Goal: Transaction & Acquisition: Purchase product/service

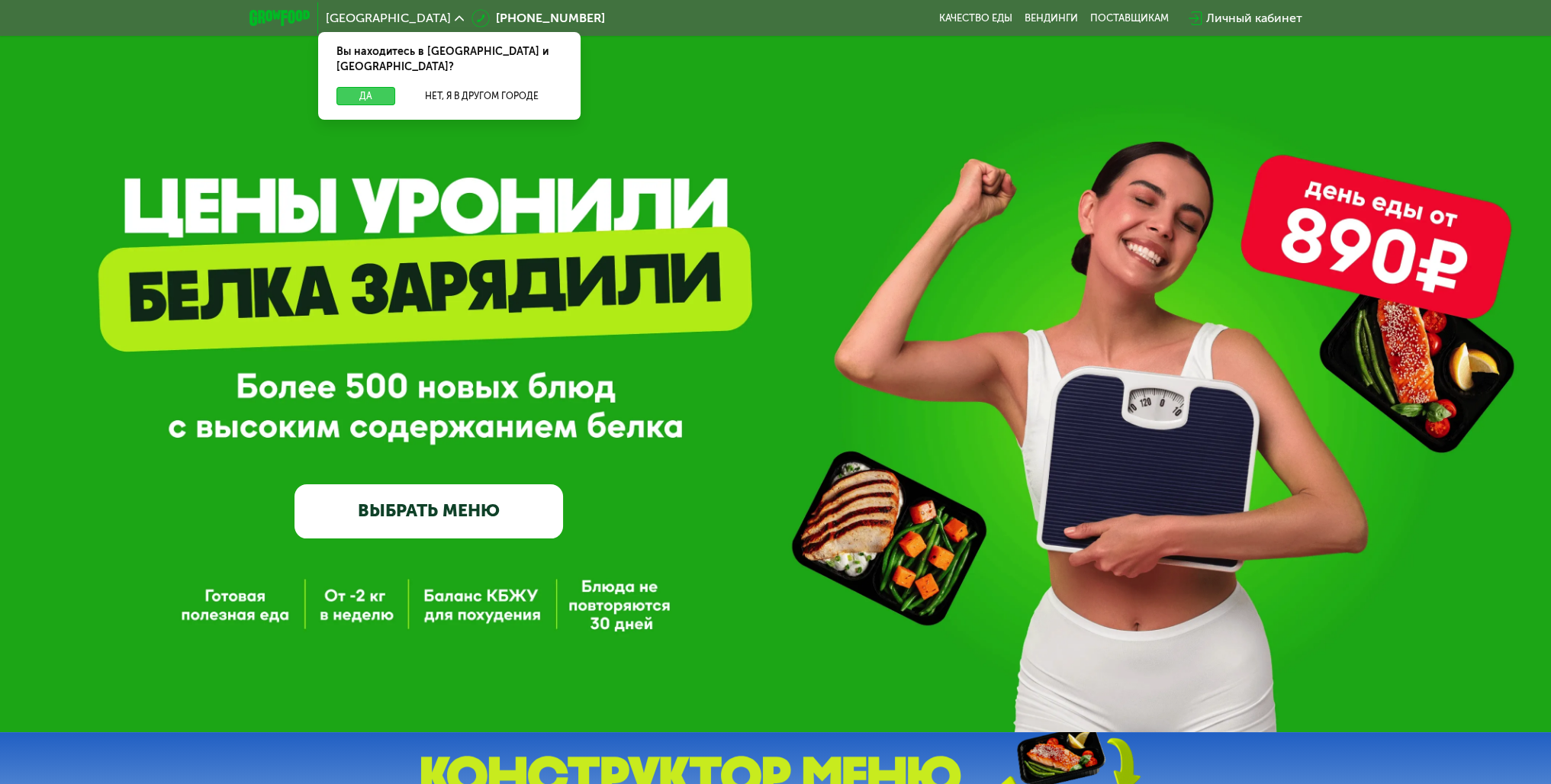
click at [376, 87] on button "Да" at bounding box center [366, 96] width 59 height 19
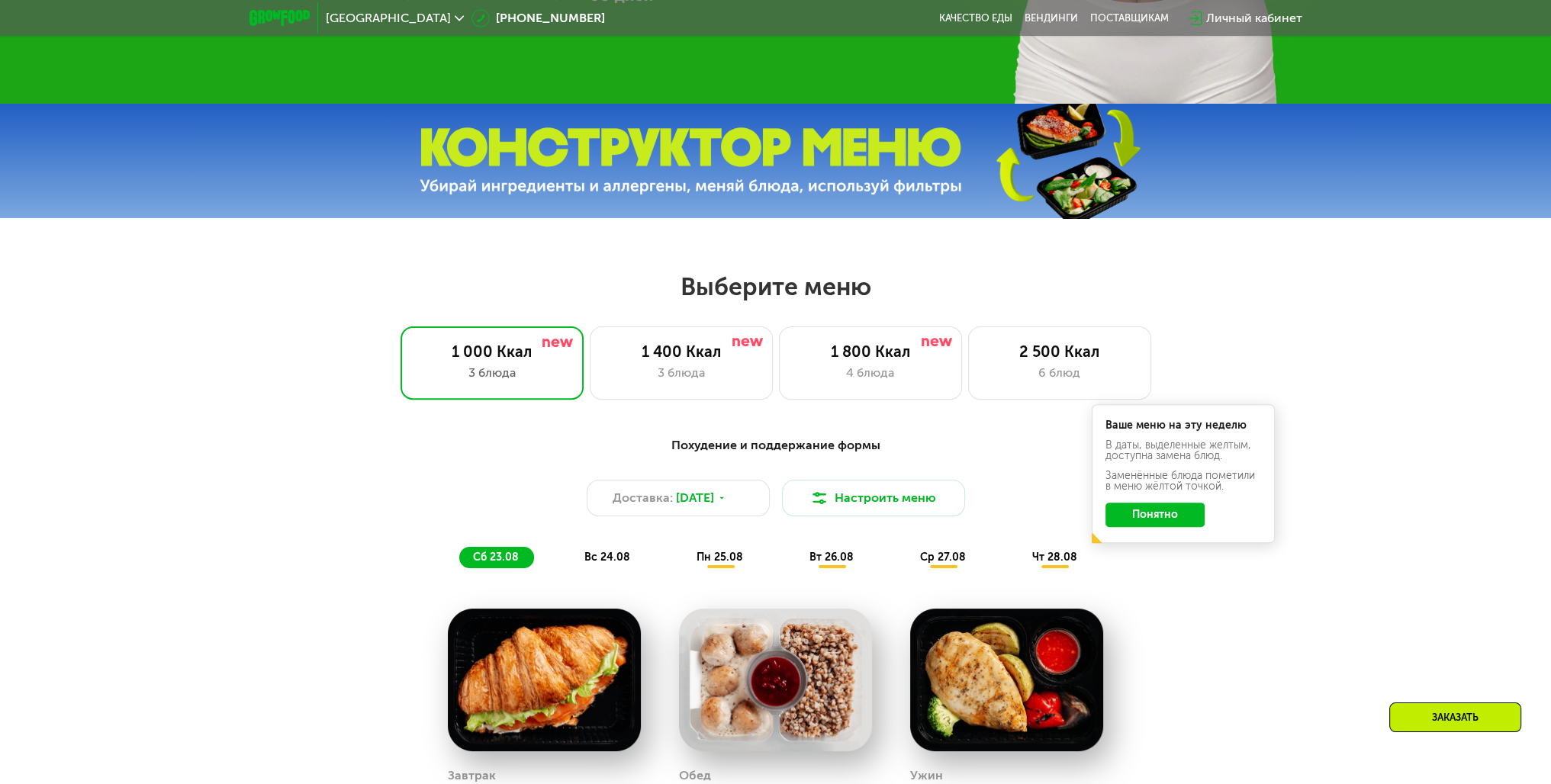
scroll to position [763, 0]
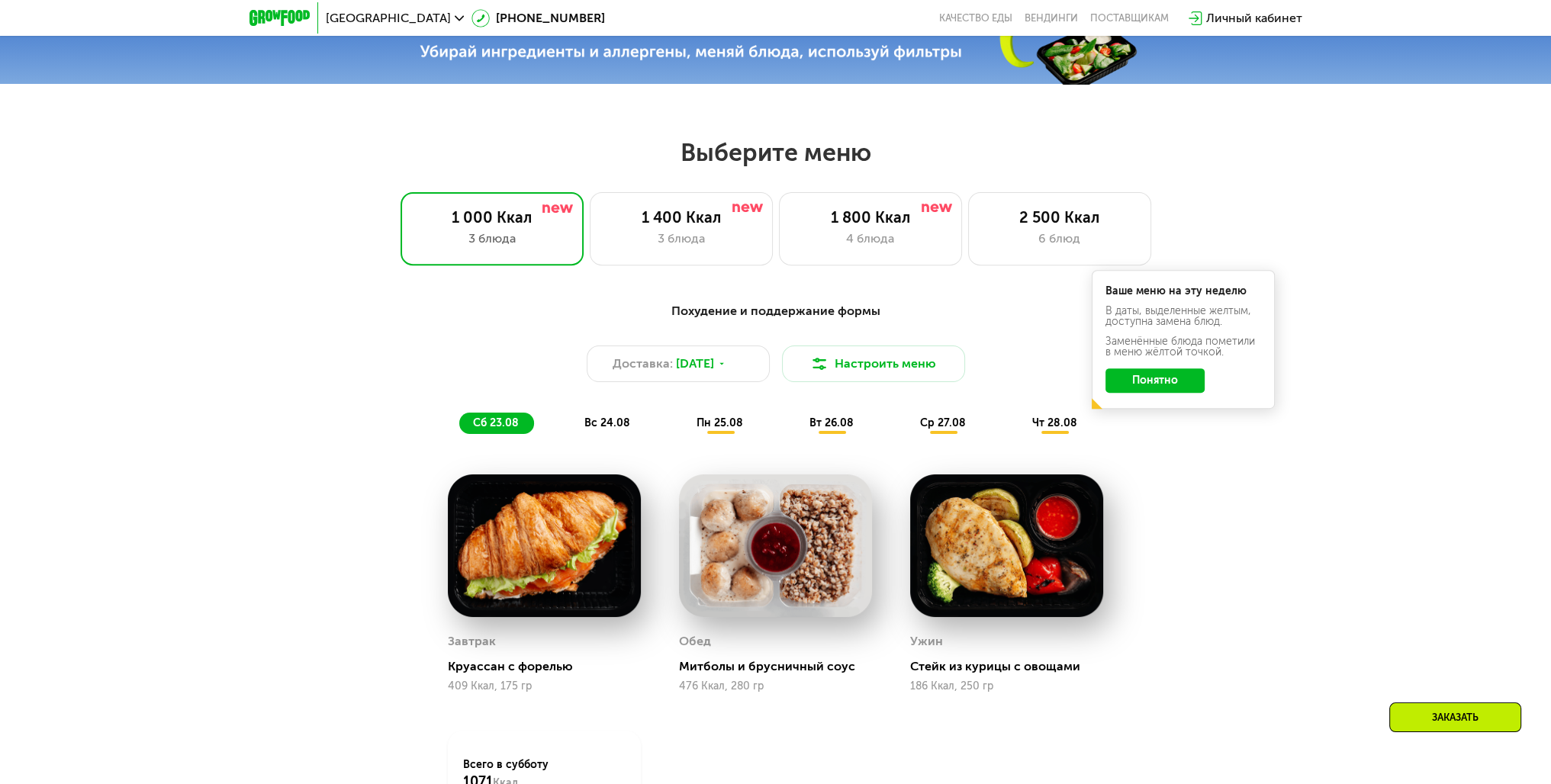
drag, startPoint x: 876, startPoint y: 373, endPoint x: 1041, endPoint y: 460, distance: 186.5
click at [961, 434] on div "Похудение и поддержание формы Доставка: [DATE] Настроить меню сб 23.08 вс 24.08…" at bounding box center [776, 368] width 903 height 132
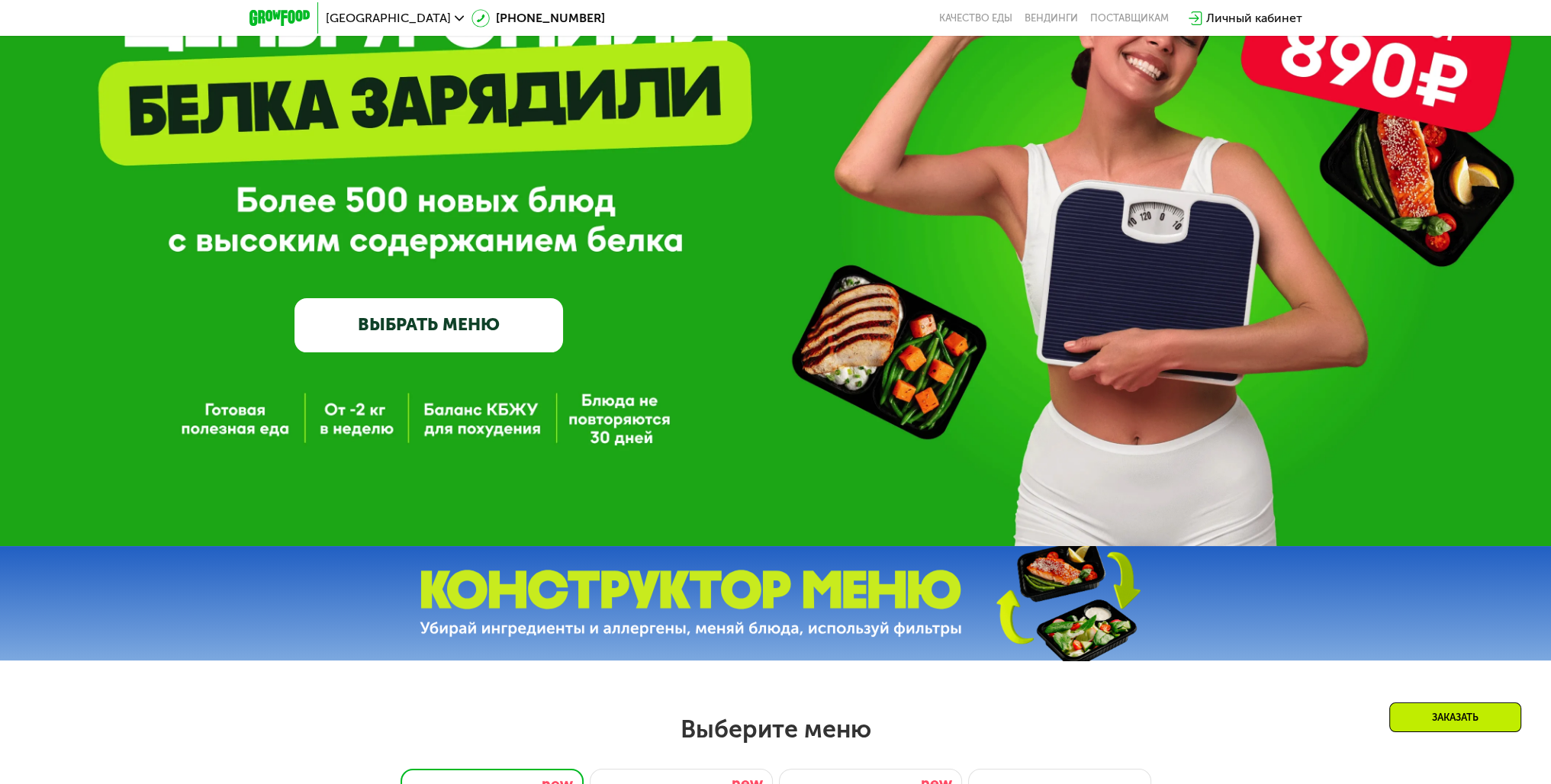
scroll to position [0, 0]
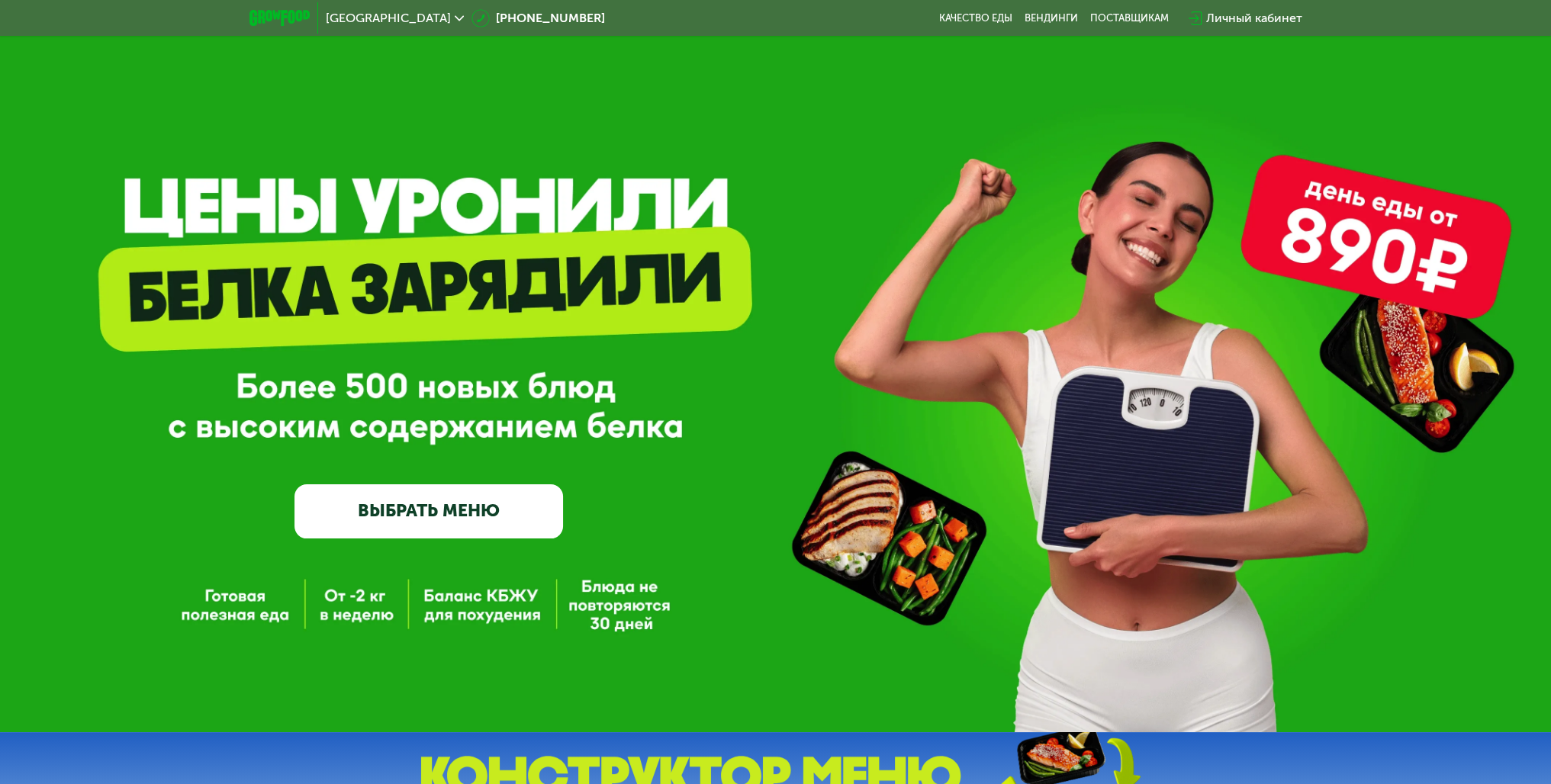
click at [288, 15] on img at bounding box center [279, 18] width 60 height 16
click at [466, 513] on link "ВЫБРАТЬ МЕНЮ" at bounding box center [429, 512] width 268 height 54
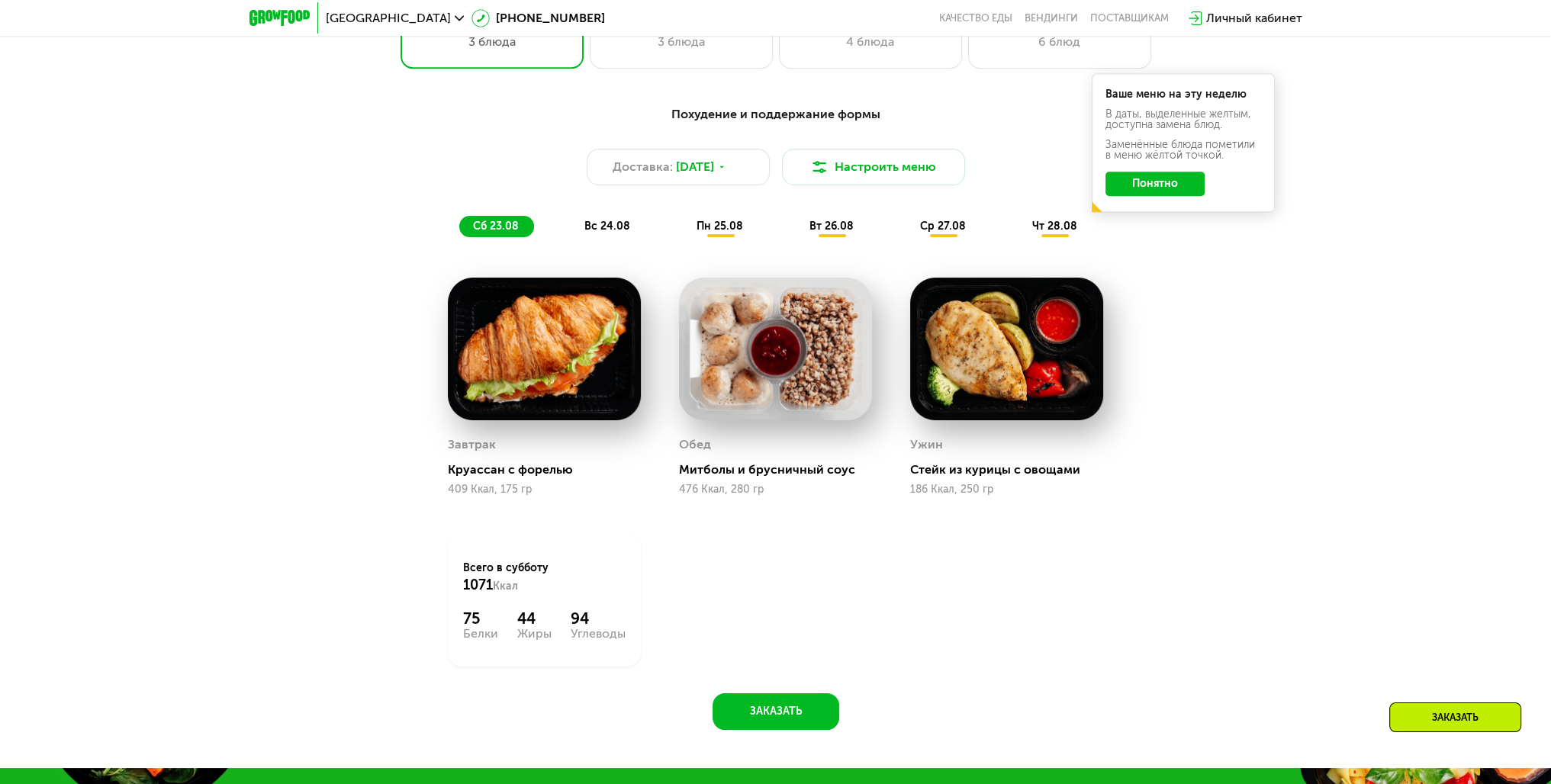
scroll to position [946, 0]
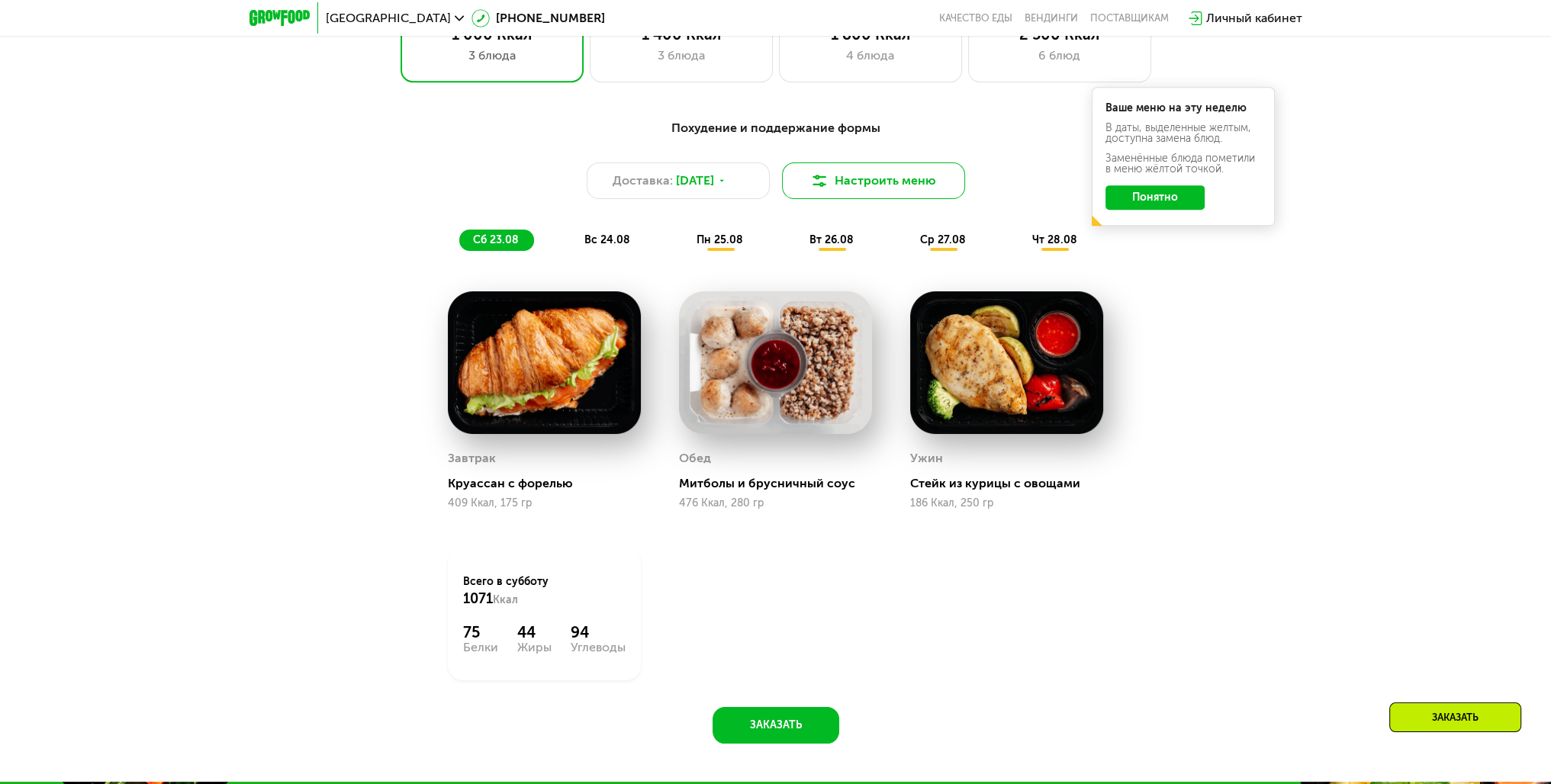
click at [874, 195] on button "Настроить меню" at bounding box center [873, 180] width 183 height 37
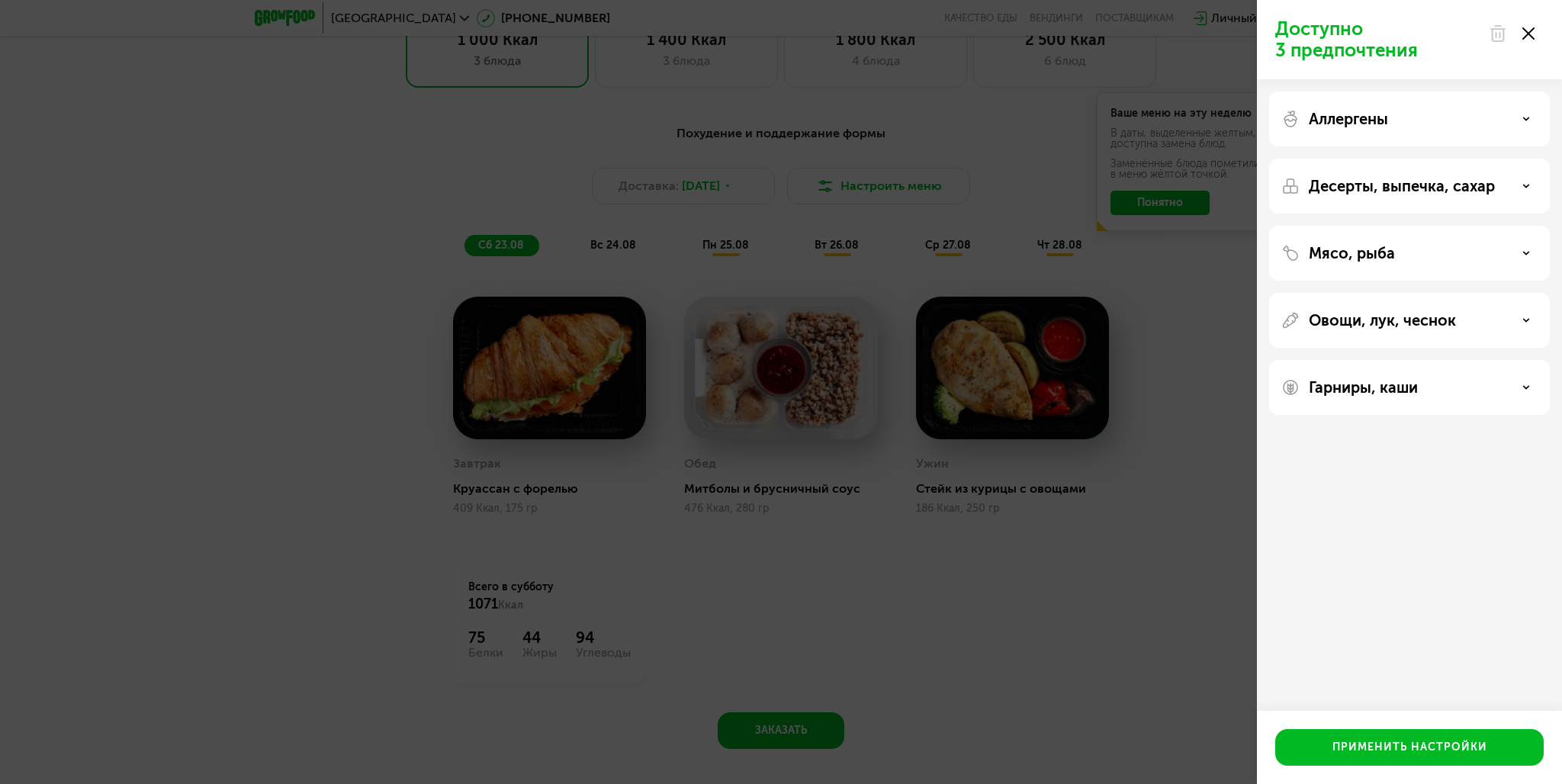
click at [1372, 379] on p "Гарниры, каши" at bounding box center [1364, 387] width 109 height 19
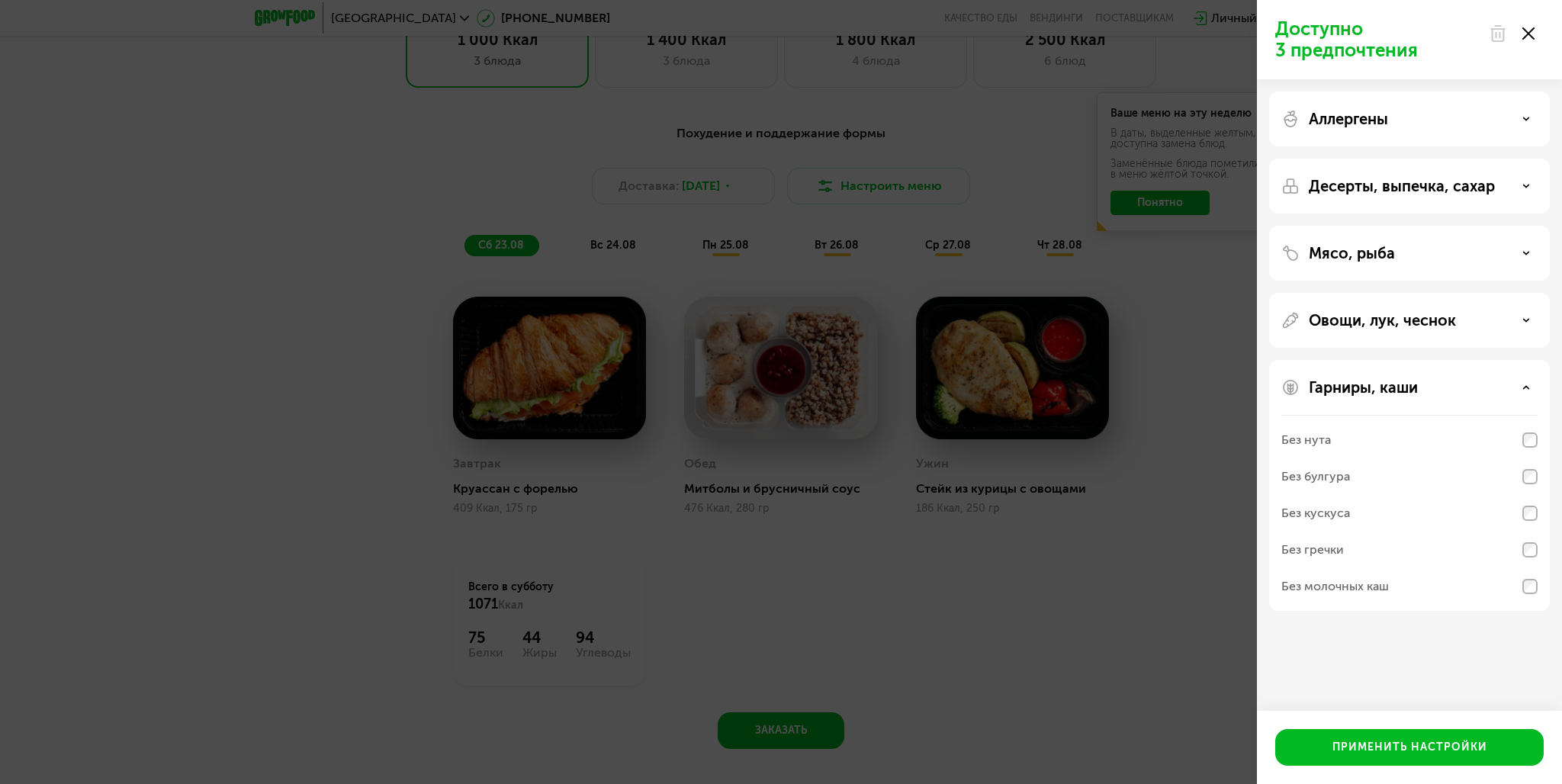
click at [1372, 379] on p "Гарниры, каши" at bounding box center [1364, 387] width 109 height 19
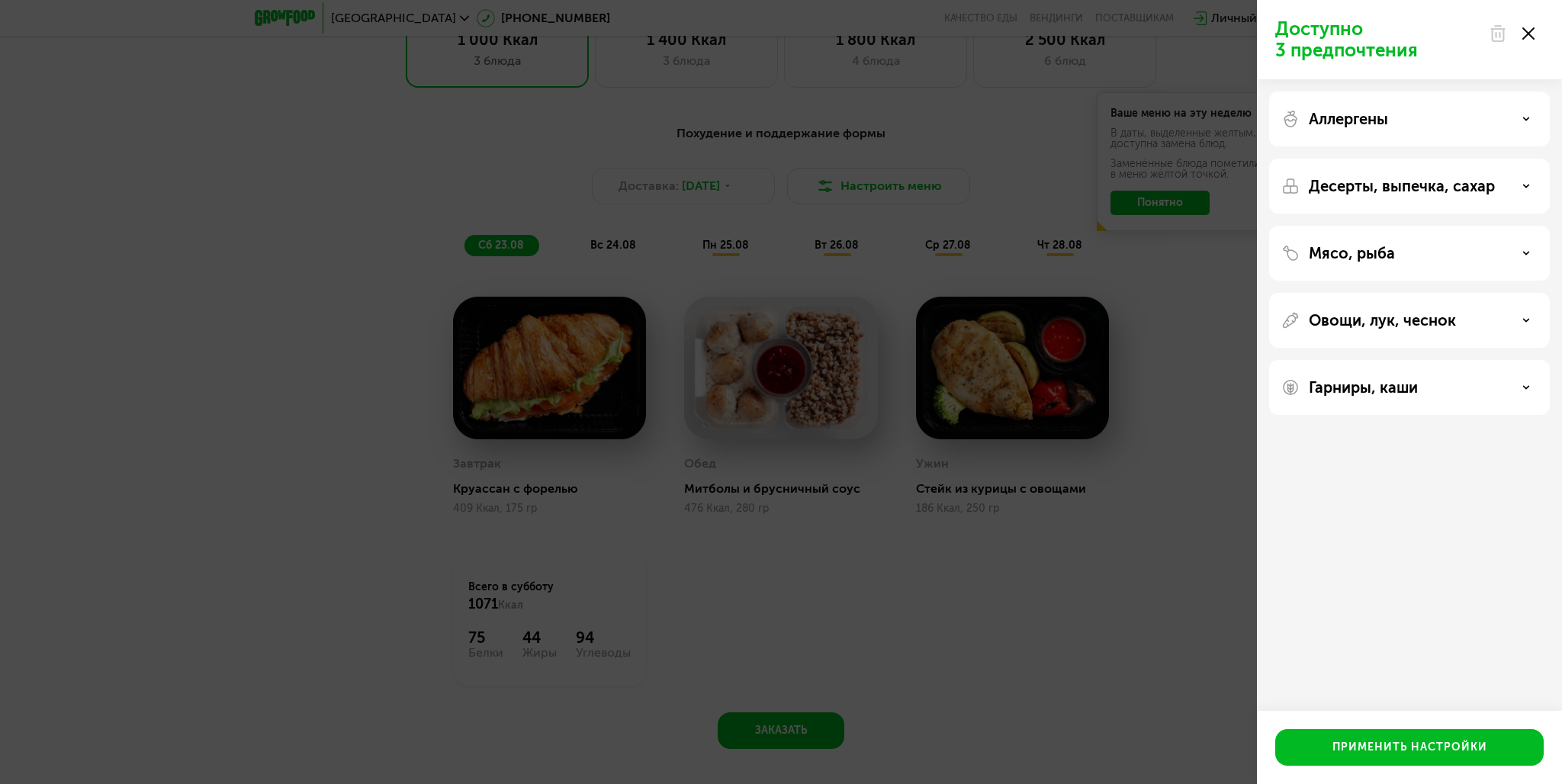
click at [1392, 250] on p "Мясо, рыба" at bounding box center [1352, 254] width 86 height 19
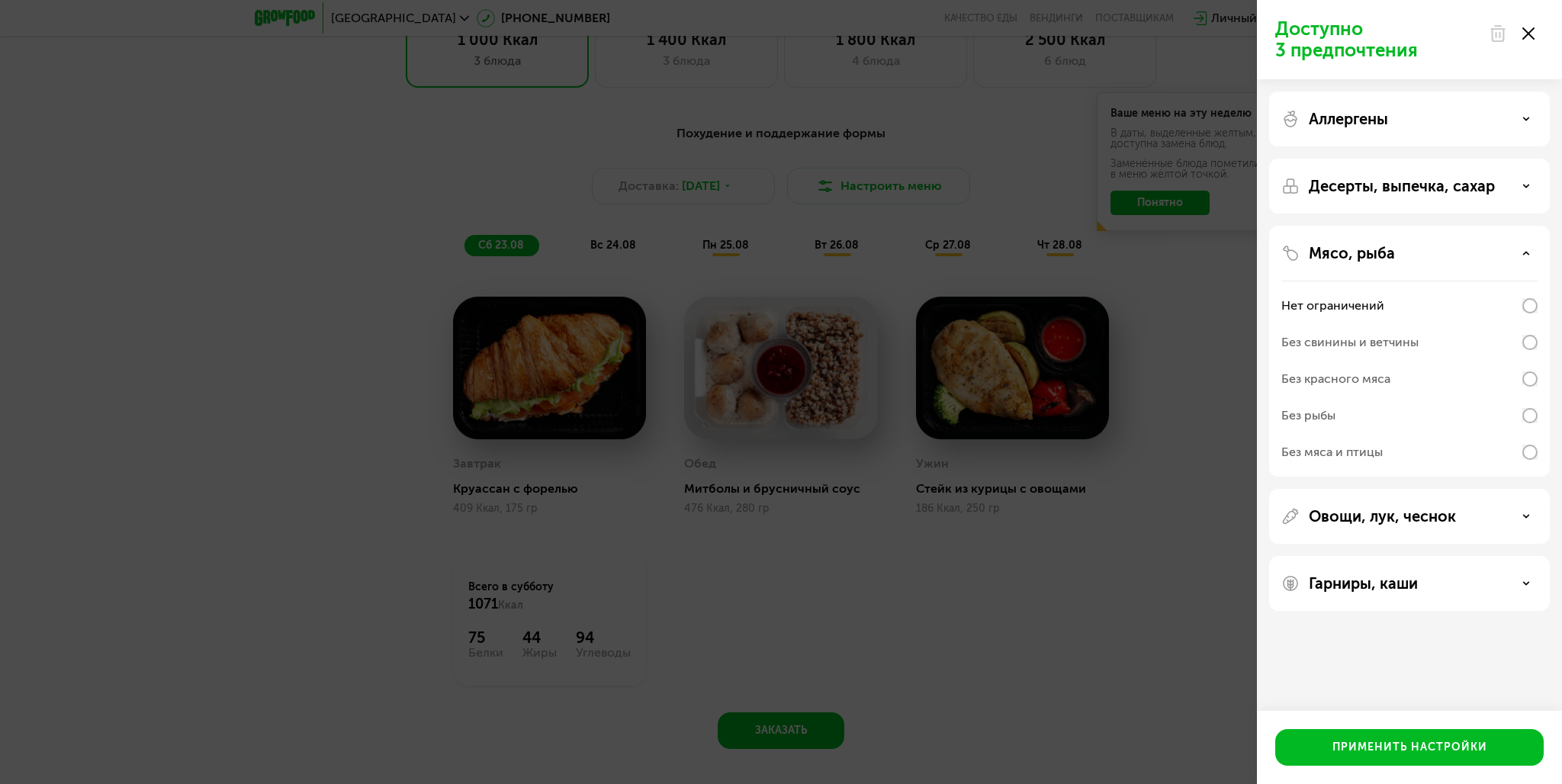
click at [1392, 250] on p "Мясо, рыба" at bounding box center [1352, 254] width 86 height 19
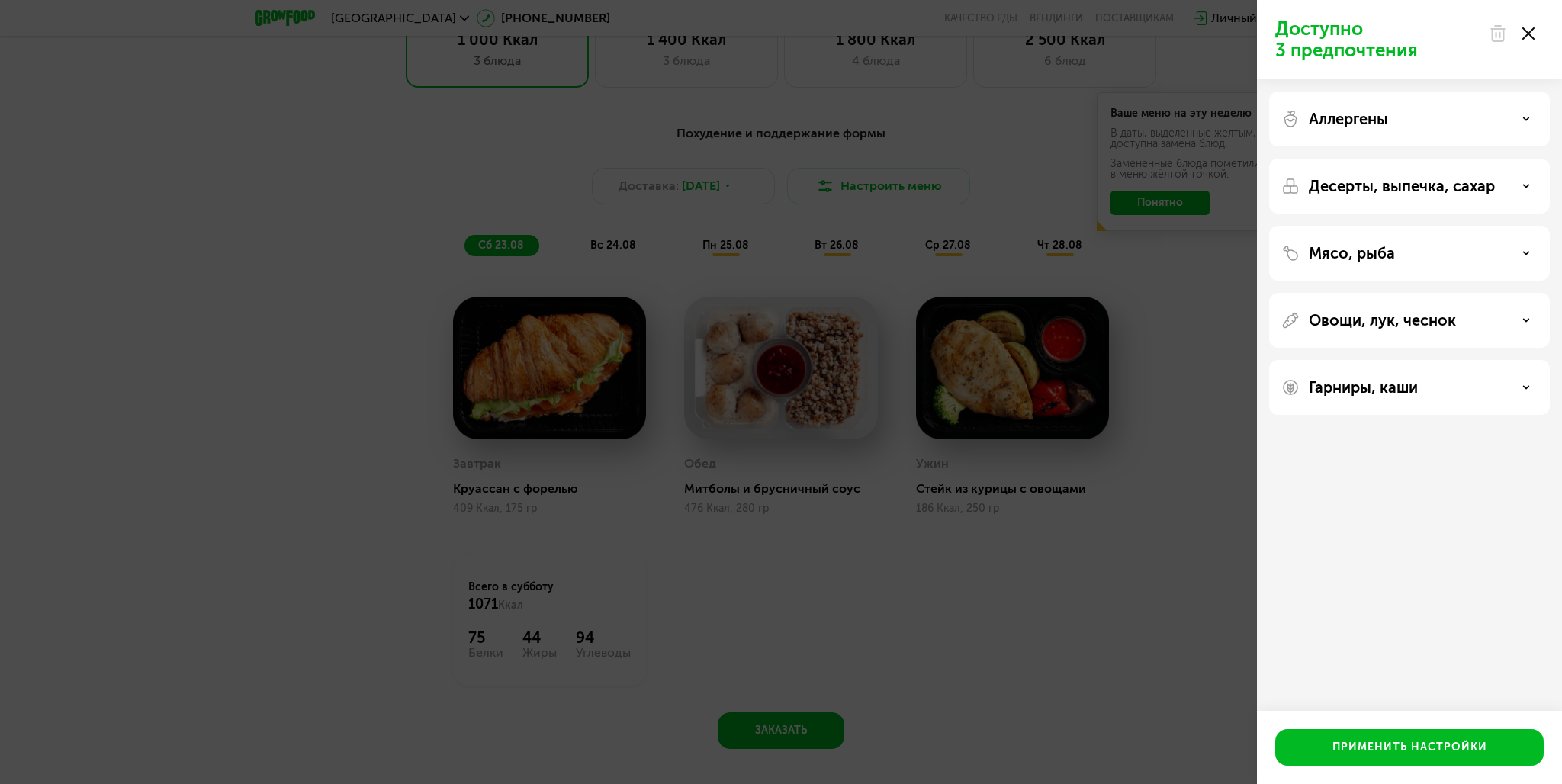
click at [1098, 527] on div "Доступно 3 предпочтения Аллергены Десерты, выпечка, сахар Мясо, рыба Овощи, лук…" at bounding box center [781, 392] width 1562 height 784
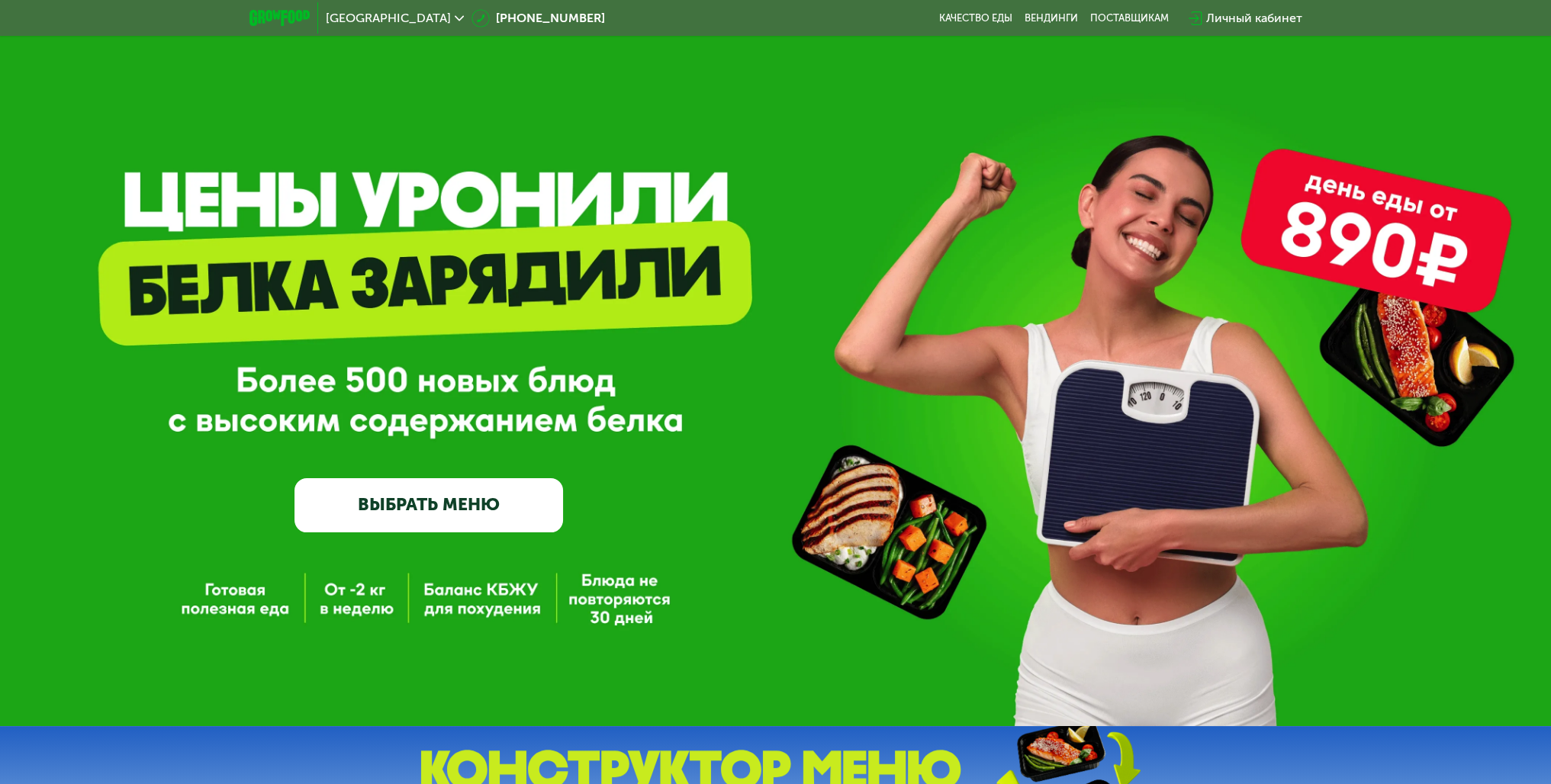
scroll to position [0, 0]
